Goal: Transaction & Acquisition: Book appointment/travel/reservation

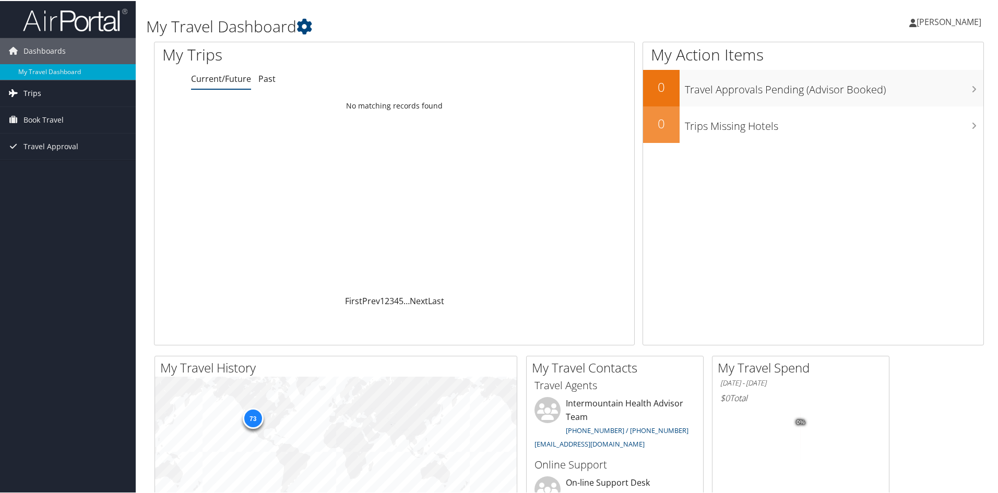
click at [18, 86] on icon at bounding box center [13, 92] width 16 height 16
click at [49, 116] on link "Current/Future Trips" at bounding box center [68, 113] width 136 height 16
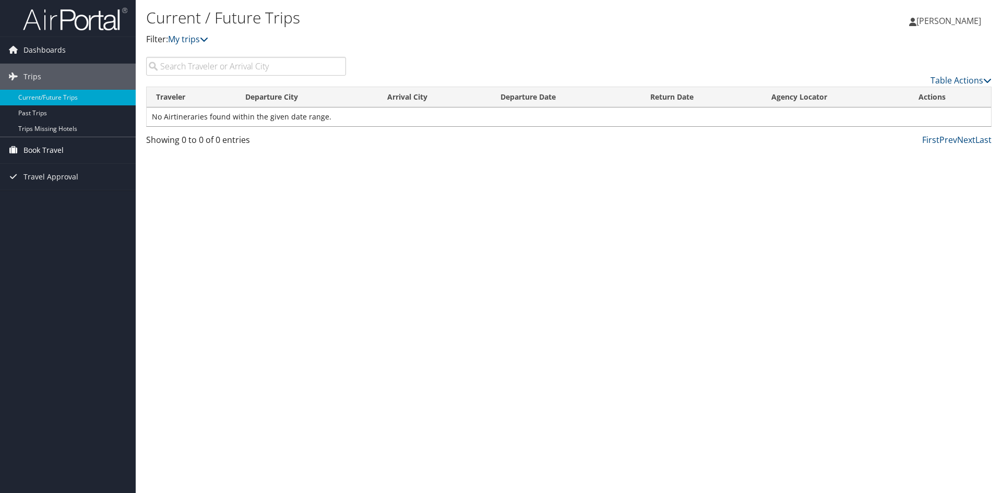
click at [36, 151] on span "Book Travel" at bounding box center [43, 150] width 40 height 26
click at [56, 200] on link "Book/Manage Online Trips" at bounding box center [68, 203] width 136 height 16
click at [49, 206] on link "Book/Manage Online Trips" at bounding box center [68, 203] width 136 height 16
